Goal: Task Accomplishment & Management: Manage account settings

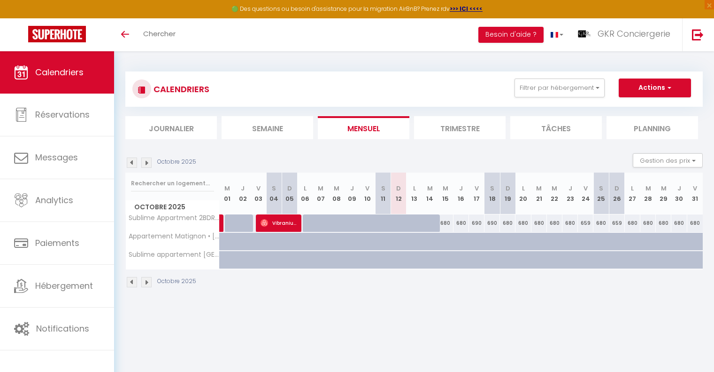
scroll to position [28, 0]
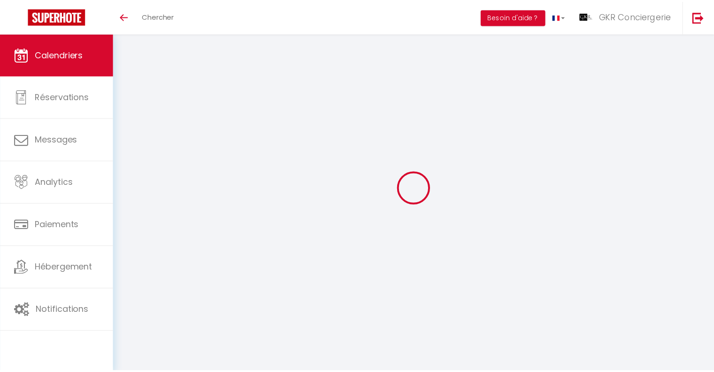
scroll to position [28, 0]
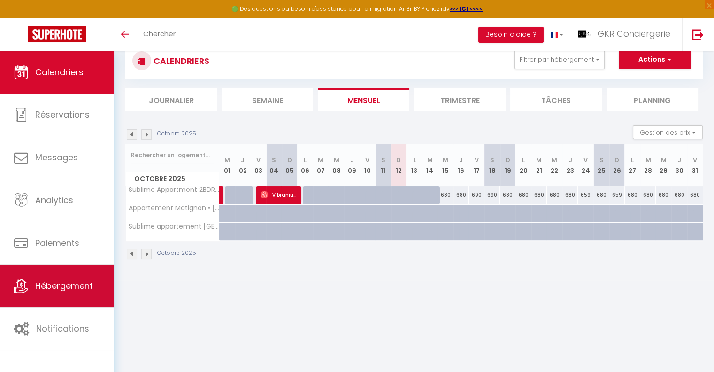
click at [62, 290] on span "Hébergement" at bounding box center [64, 285] width 58 height 12
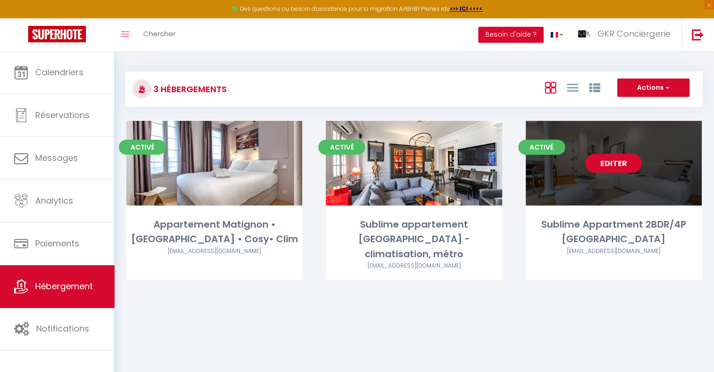
click at [615, 166] on link "Editer" at bounding box center [614, 163] width 56 height 19
select select "3"
select select "2"
select select "1"
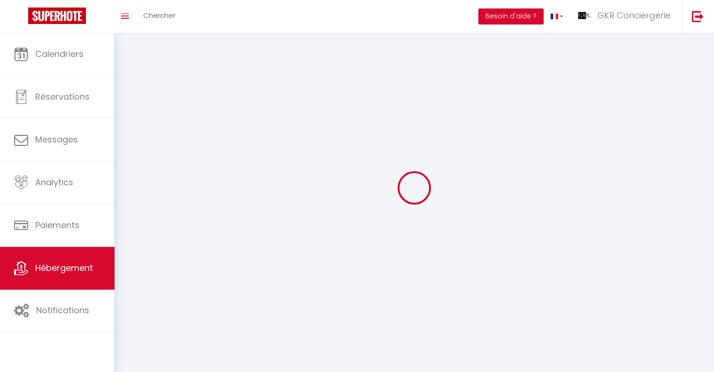
select select
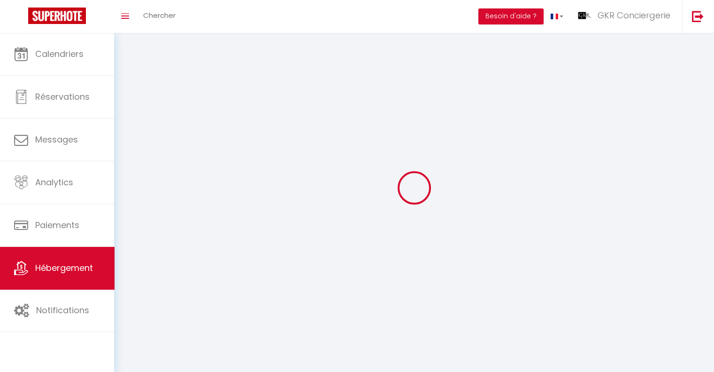
checkbox input "false"
select select
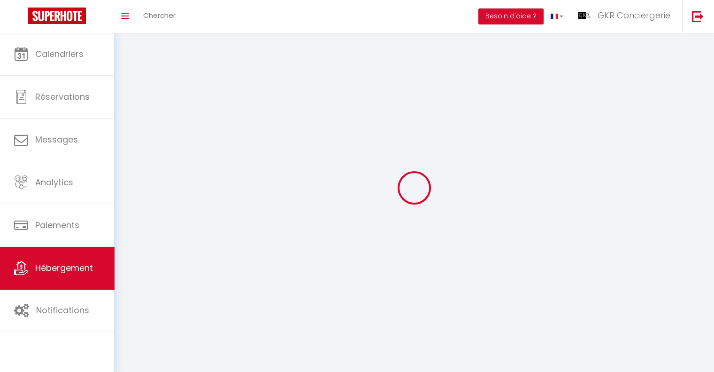
select select
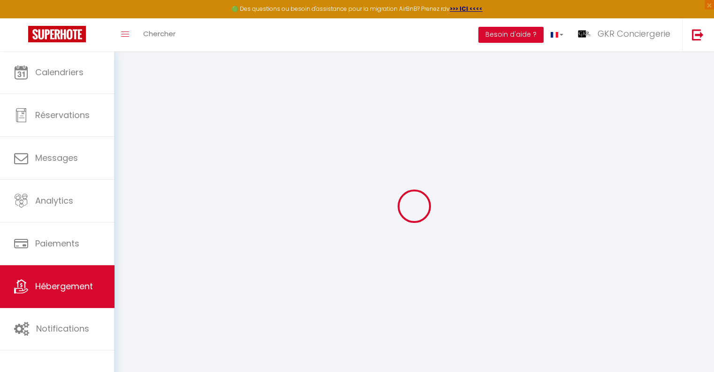
select select "3"
checkbox input "false"
select select
checkbox input "false"
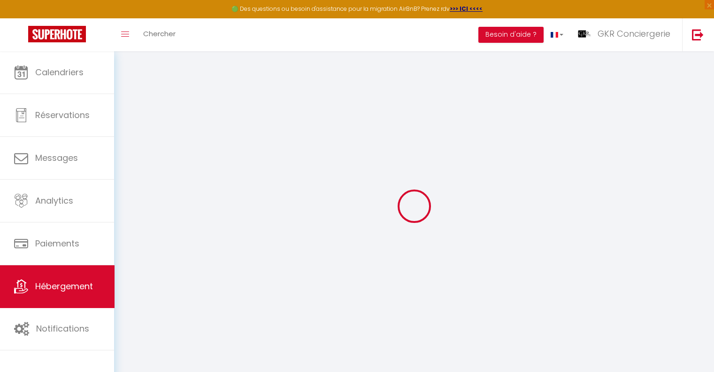
checkbox input "false"
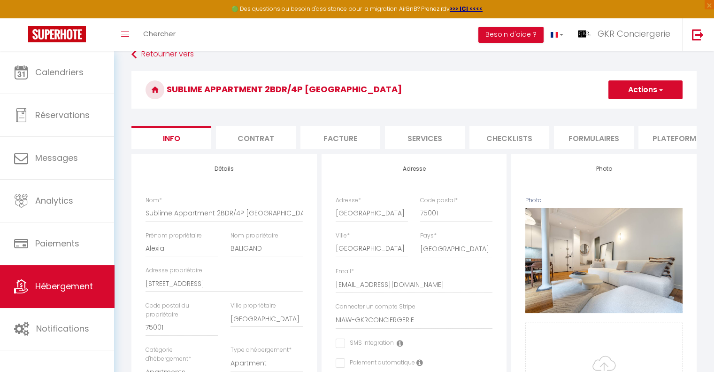
scroll to position [45, 0]
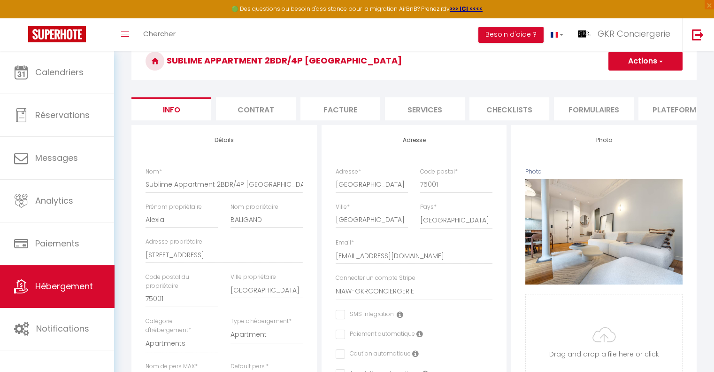
click at [662, 114] on li "Plateformes" at bounding box center [679, 108] width 80 height 23
select select
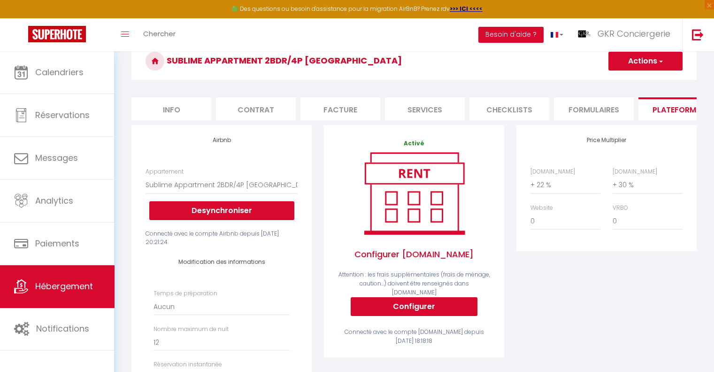
scroll to position [0, 280]
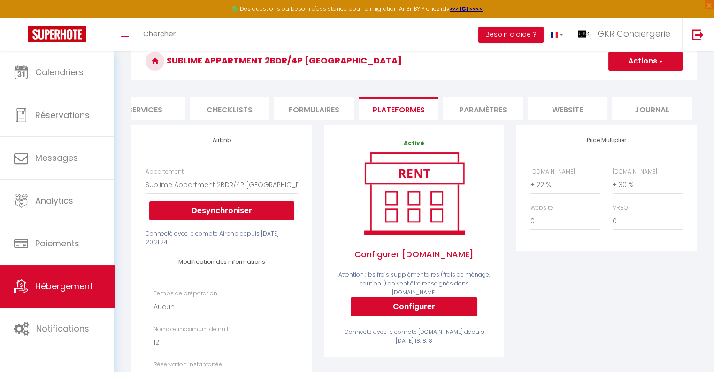
click at [477, 103] on li "Paramètres" at bounding box center [483, 108] width 80 height 23
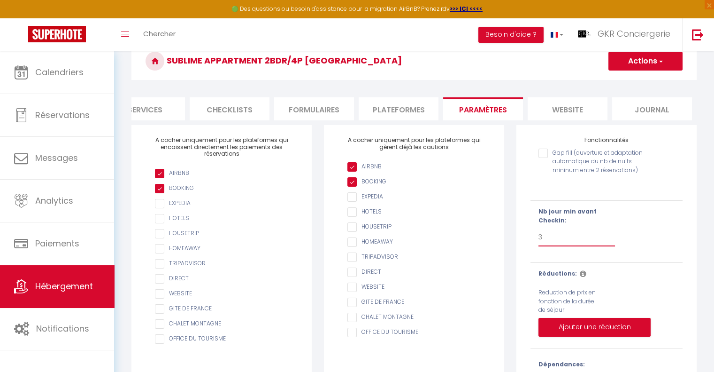
click at [550, 246] on select "Pas de limite 1 2 3 4 5 6 7" at bounding box center [577, 237] width 77 height 18
select select "2"
click at [539, 234] on select "Pas de limite 1 2 3 4 5 6 7" at bounding box center [577, 237] width 77 height 18
checkbox input "false"
click at [636, 61] on button "Actions" at bounding box center [646, 61] width 74 height 19
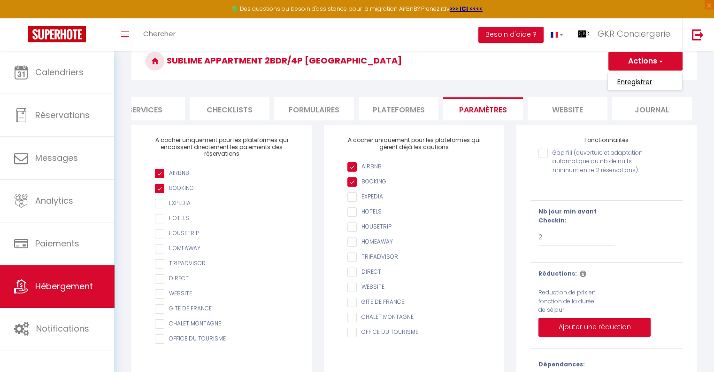
click at [629, 82] on input "Enregistrer" at bounding box center [635, 81] width 35 height 9
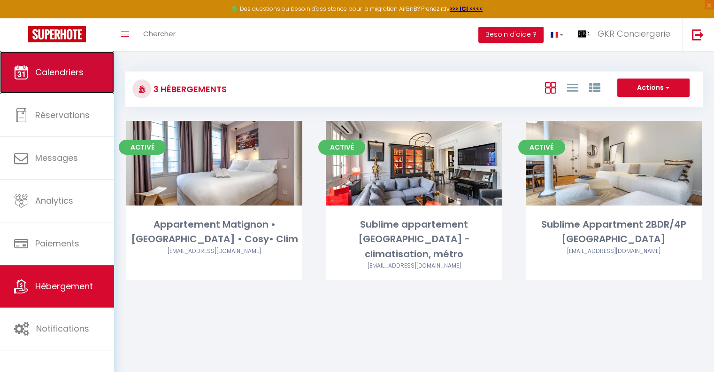
click at [51, 77] on span "Calendriers" at bounding box center [59, 72] width 48 height 12
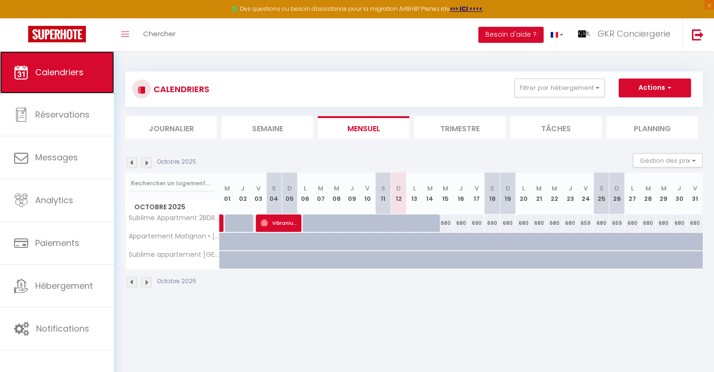
click at [64, 72] on span "Calendriers" at bounding box center [59, 72] width 48 height 12
